Goal: Book appointment/travel/reservation

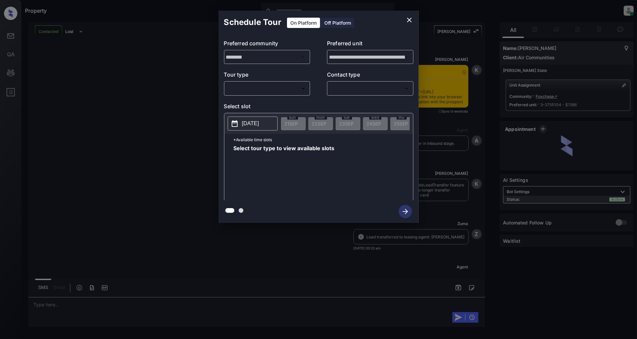
scroll to position [671, 0]
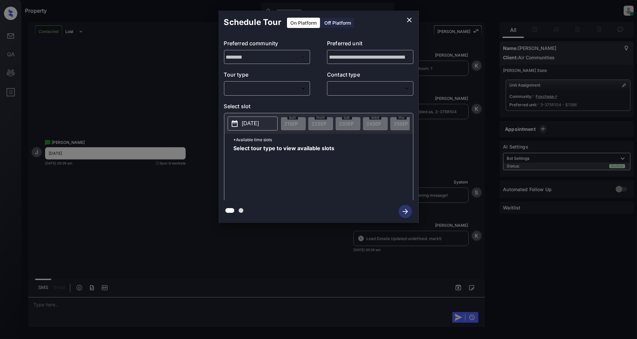
click at [255, 90] on body "Property [PERSON_NAME] Online Set yourself offline Set yourself on break Profil…" at bounding box center [318, 169] width 637 height 339
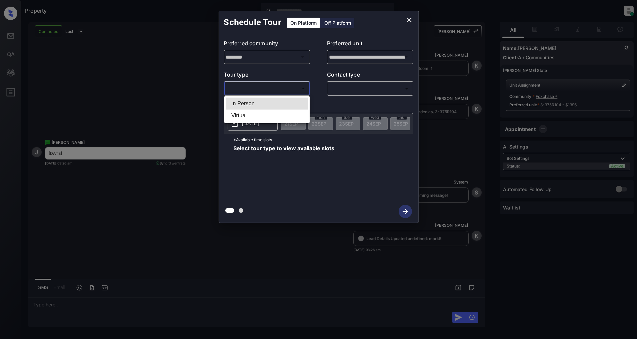
click at [246, 98] on li "In Person" at bounding box center [267, 104] width 82 height 12
type input "********"
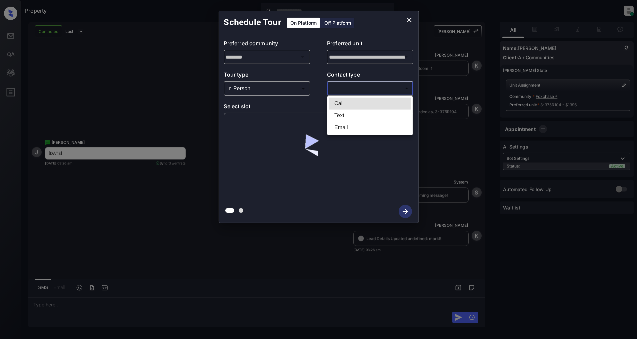
click at [368, 84] on body "Property [PERSON_NAME] Online Set yourself offline Set yourself on break Profil…" at bounding box center [318, 169] width 637 height 339
click at [347, 111] on li "Text" at bounding box center [370, 116] width 82 height 12
type input "****"
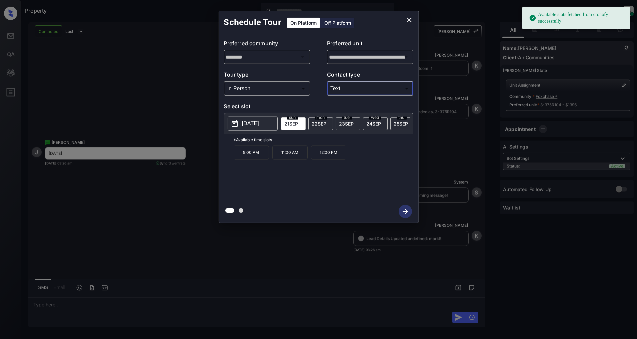
click at [376, 121] on span "[DATE]" at bounding box center [373, 124] width 15 height 6
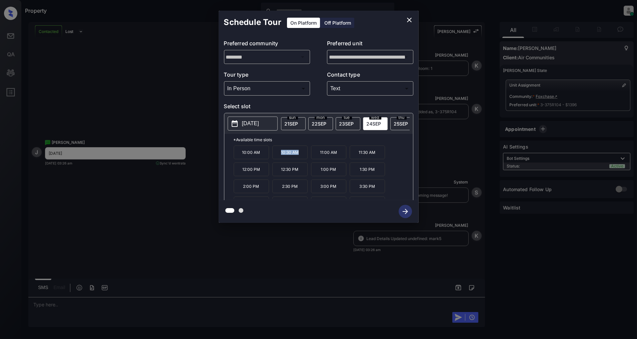
drag, startPoint x: 299, startPoint y: 157, endPoint x: 278, endPoint y: 156, distance: 20.4
click at [278, 156] on p "10:30 AM" at bounding box center [289, 153] width 35 height 14
drag, startPoint x: 311, startPoint y: 217, endPoint x: 310, endPoint y: 210, distance: 6.9
click at [311, 217] on div at bounding box center [319, 211] width 200 height 23
drag, startPoint x: 299, startPoint y: 158, endPoint x: 269, endPoint y: 158, distance: 30.0
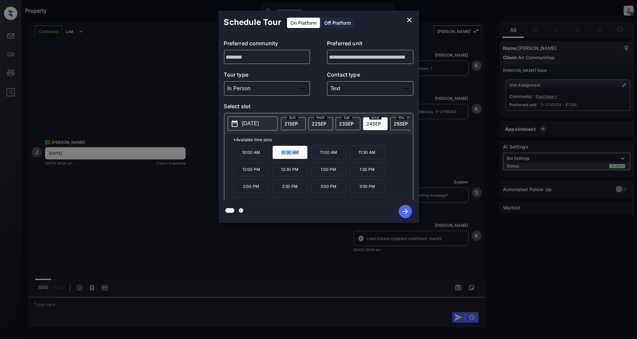
click at [269, 158] on div "10:00 AM 10:30 AM 11:00 AM 11:30 AM 12:00 PM 12:30 PM 1:00 PM 1:30 PM 2:00 PM 2…" at bounding box center [323, 172] width 179 height 53
copy div "10:30 AM"
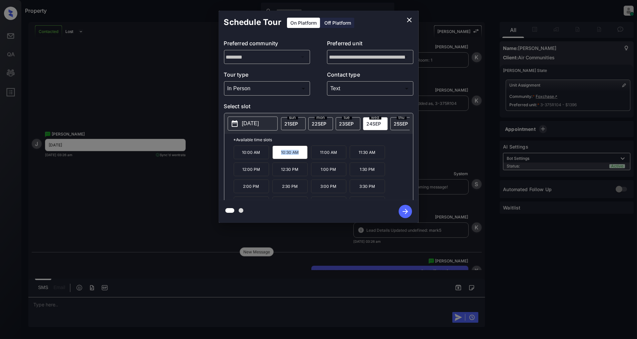
scroll to position [763, 0]
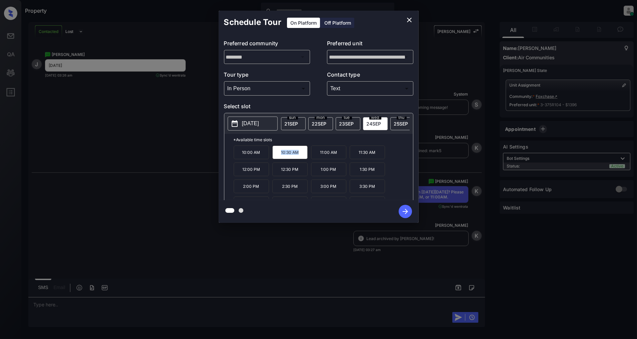
click at [407, 21] on icon "close" at bounding box center [409, 20] width 8 height 8
